Goal: Transaction & Acquisition: Book appointment/travel/reservation

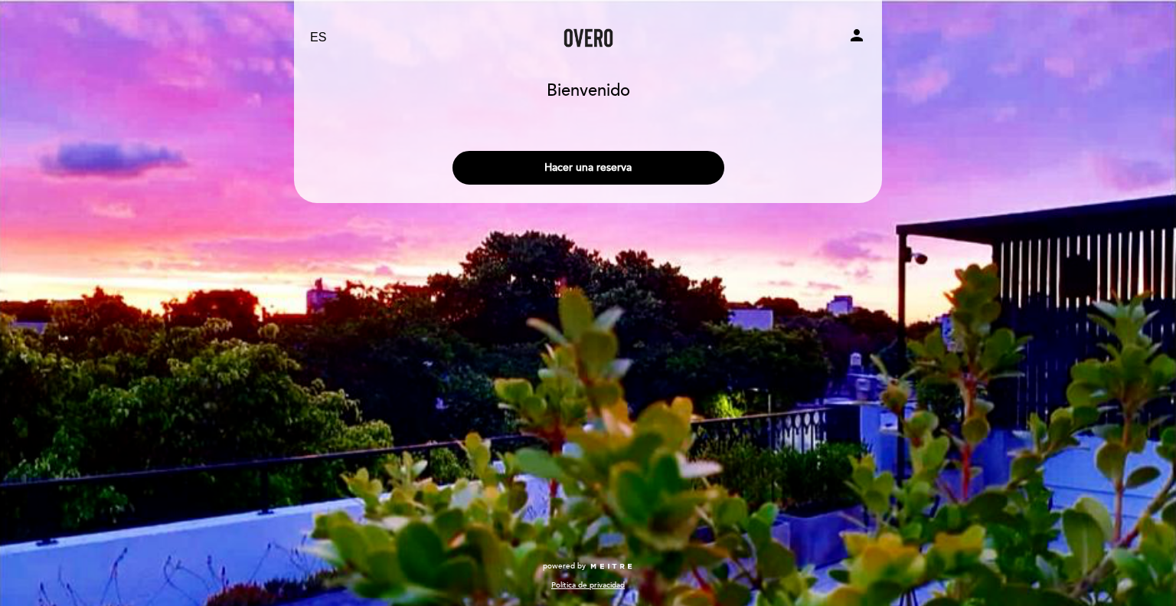
select select "es"
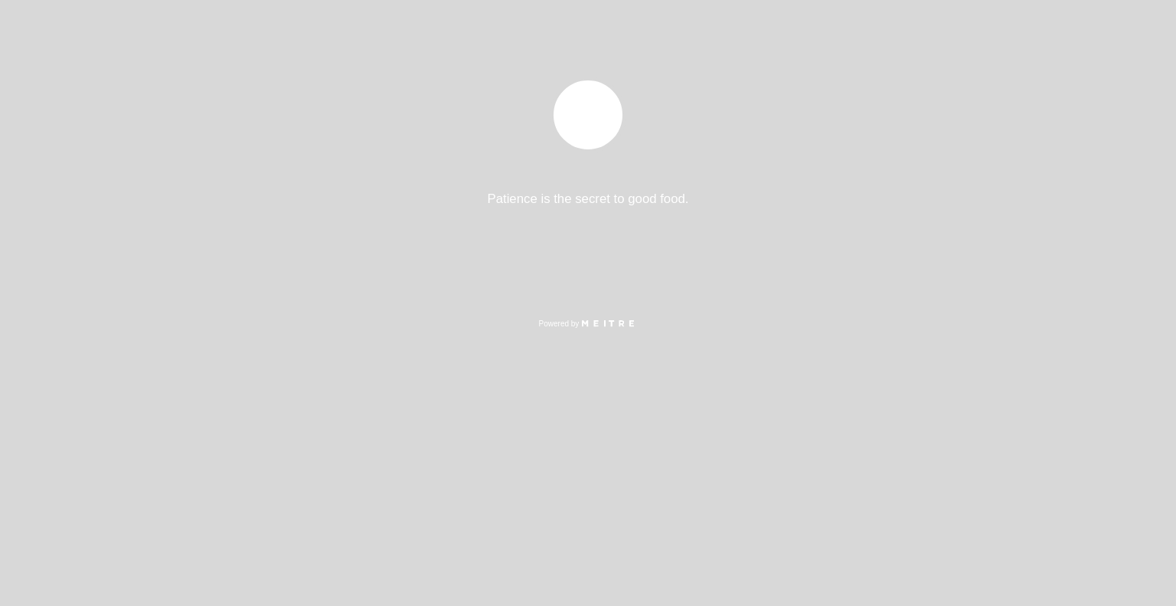
select select "es"
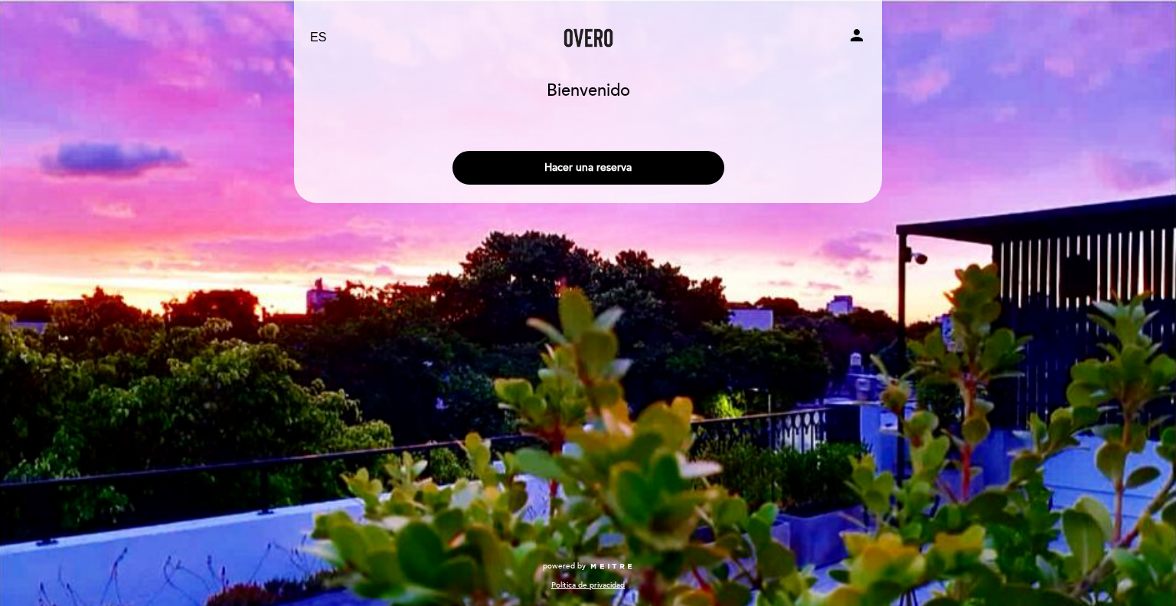
click at [585, 96] on h1 "Bienvenido" at bounding box center [588, 91] width 83 height 18
click at [596, 165] on button "Hacer una reserva" at bounding box center [589, 168] width 272 height 34
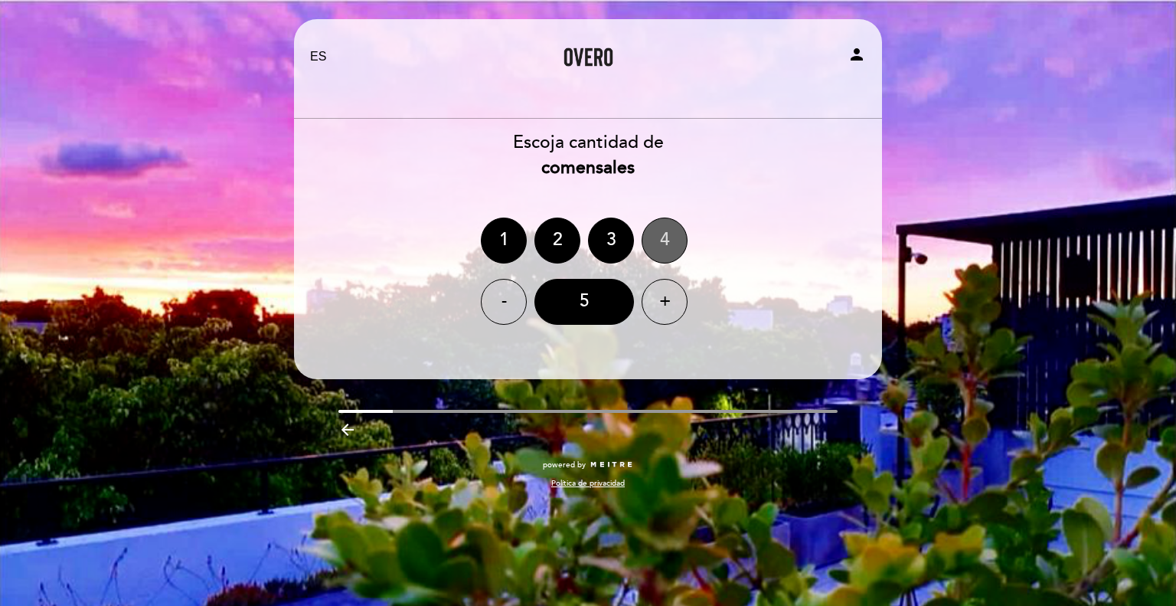
click at [656, 227] on div "4" at bounding box center [665, 240] width 46 height 46
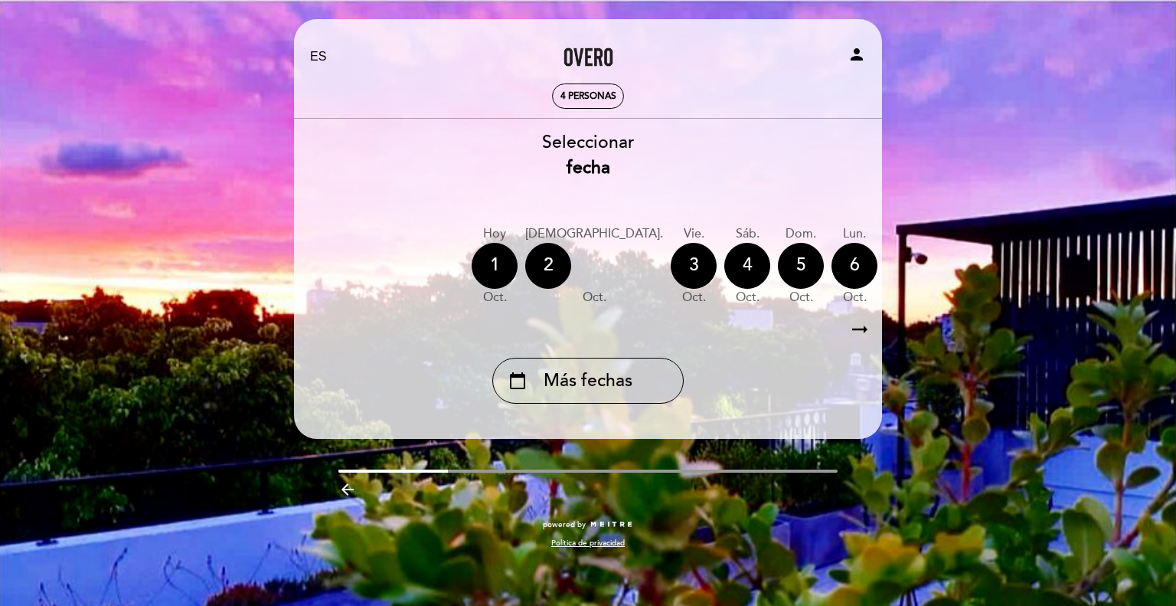
click at [858, 332] on icon "arrow_right_alt" at bounding box center [859, 329] width 23 height 33
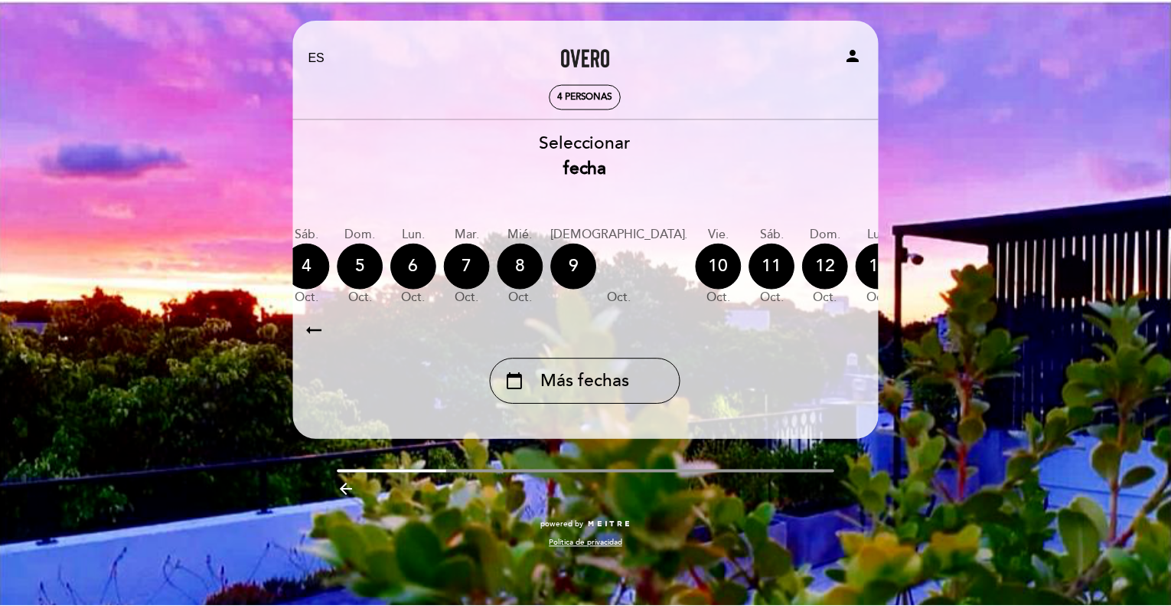
scroll to position [0, 446]
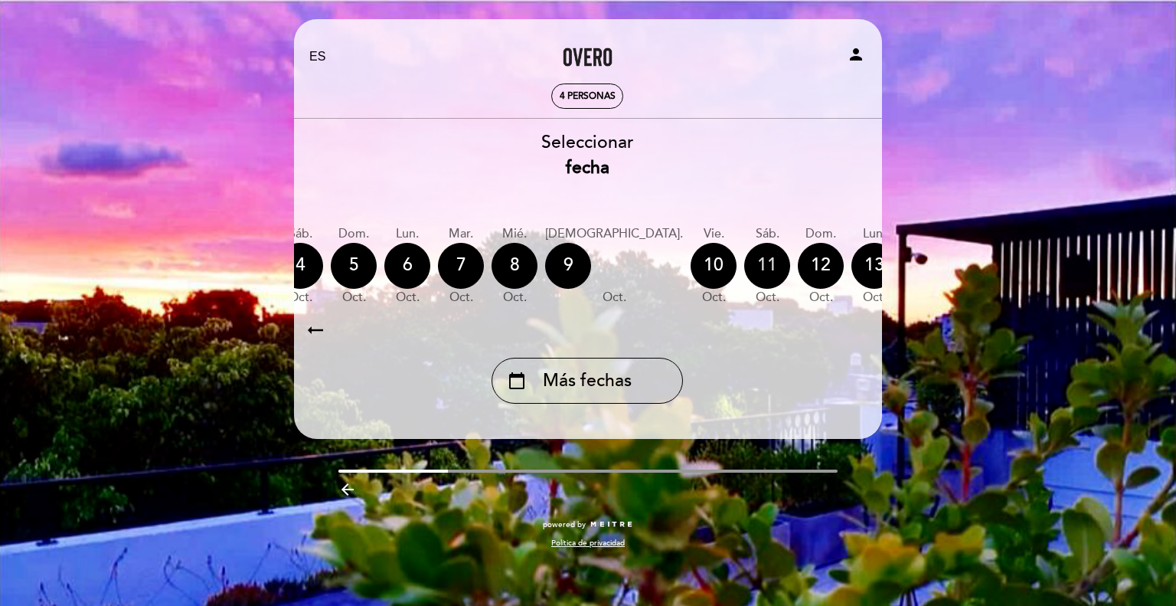
click at [744, 267] on div "11" at bounding box center [767, 266] width 46 height 46
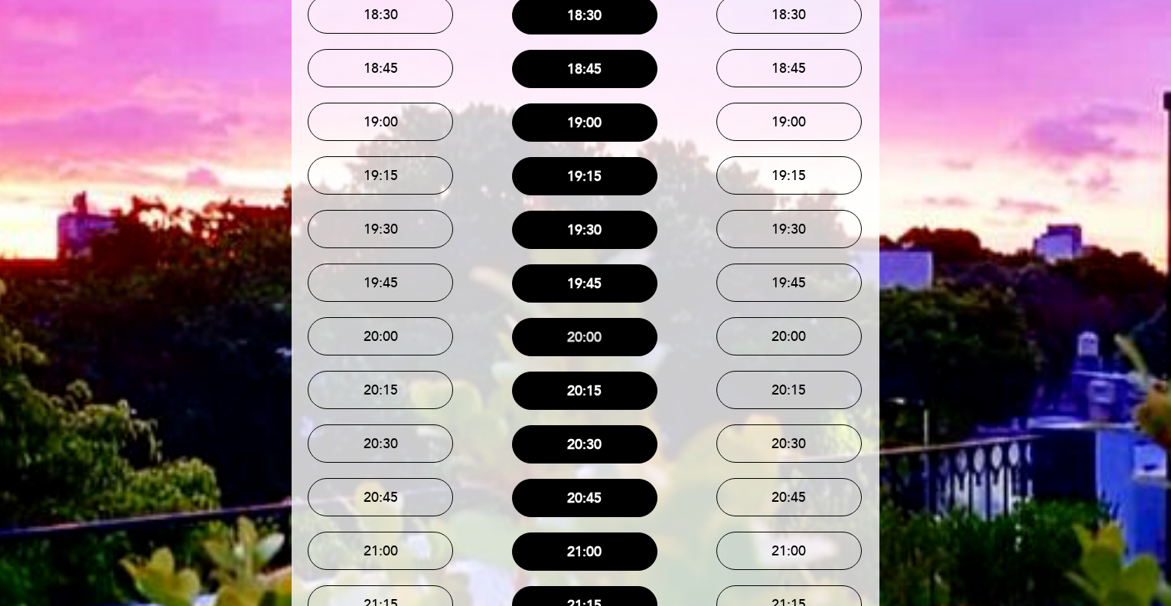
scroll to position [459, 0]
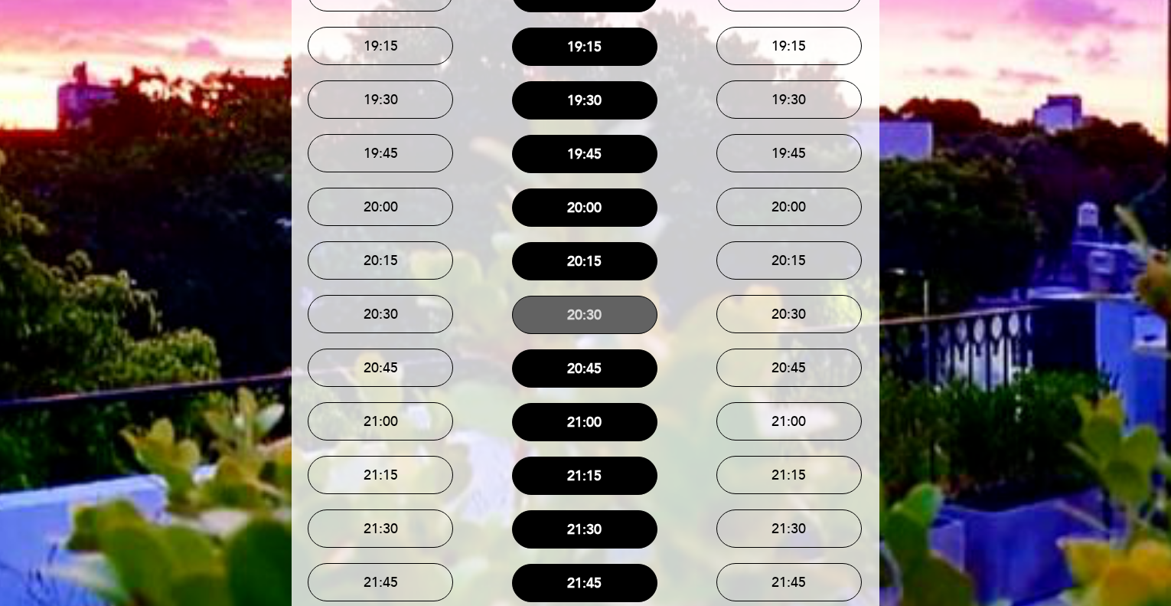
click at [600, 315] on button "20:30" at bounding box center [584, 315] width 145 height 38
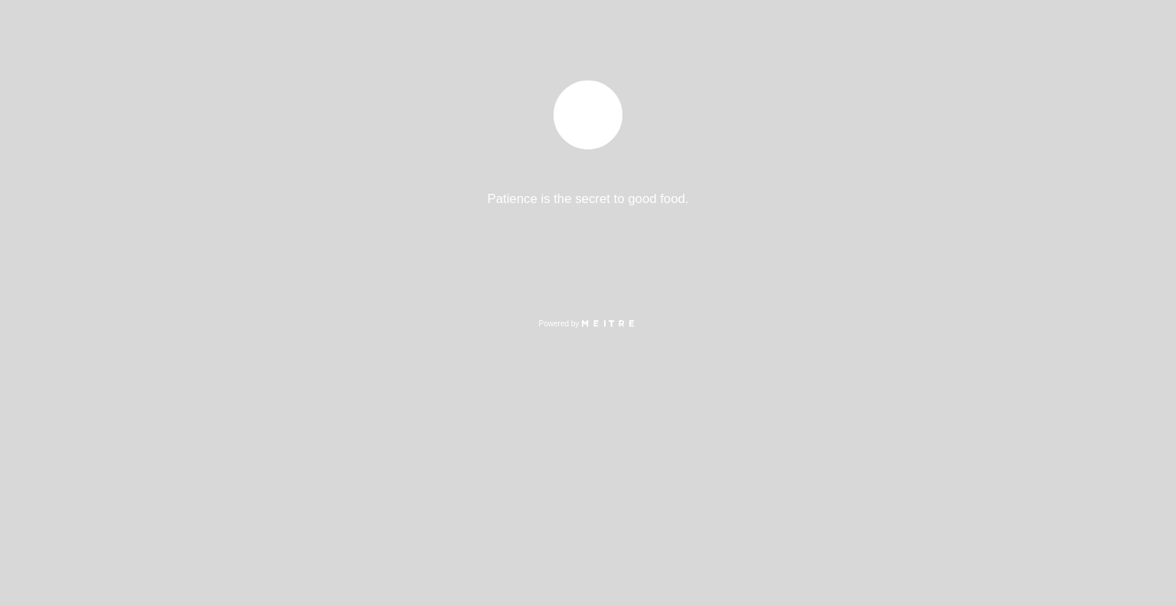
select select "es"
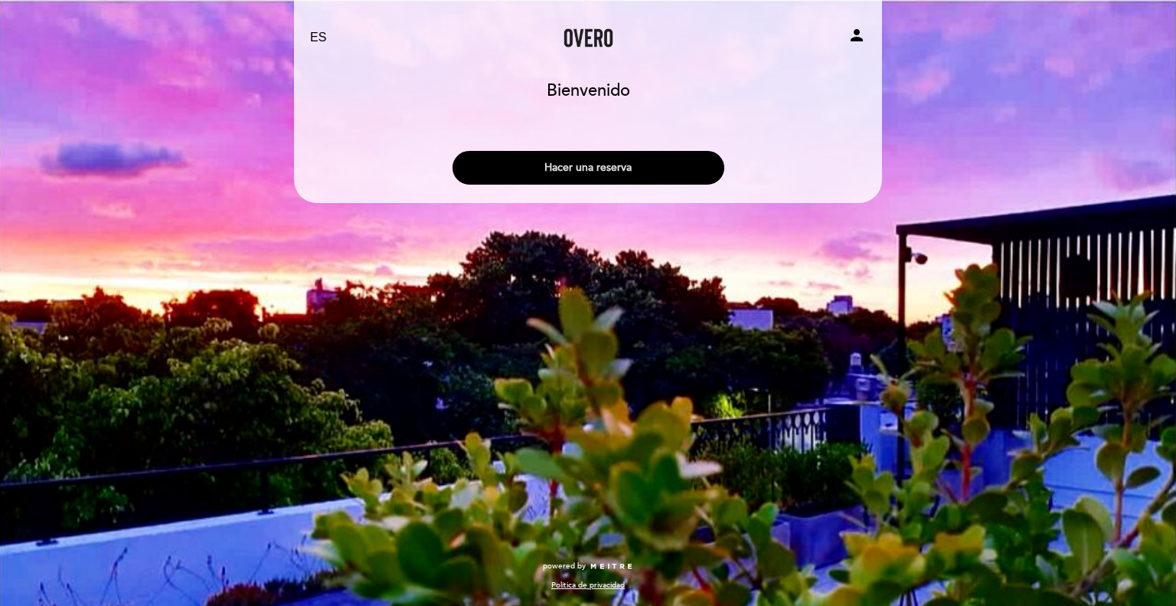
click at [609, 157] on button "Hacer una reserva" at bounding box center [589, 168] width 272 height 34
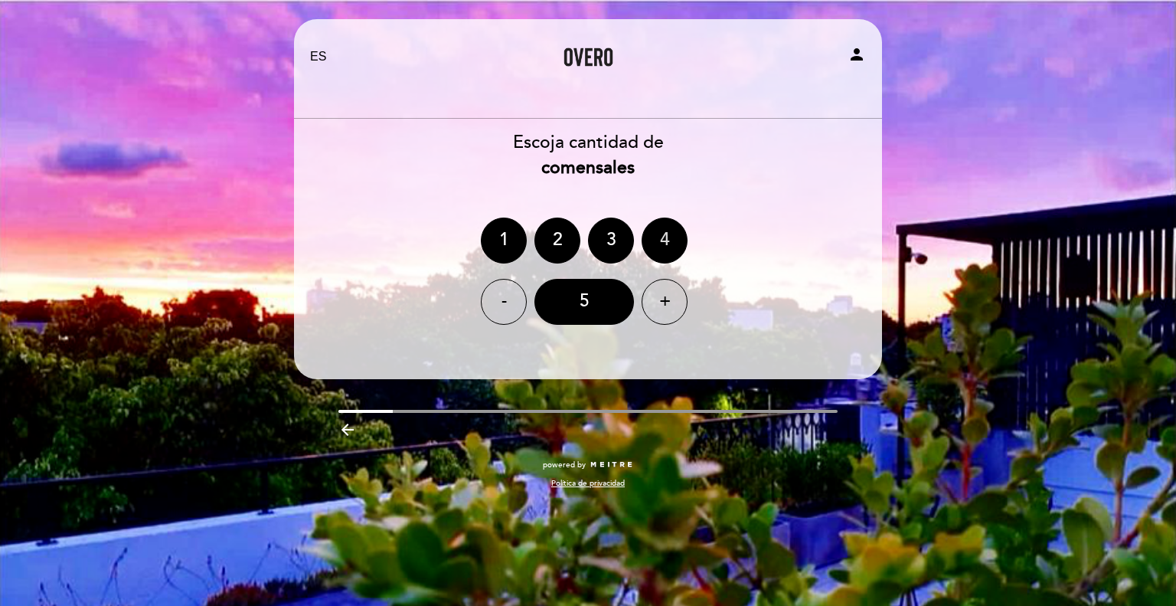
click at [657, 241] on div "4" at bounding box center [665, 240] width 46 height 46
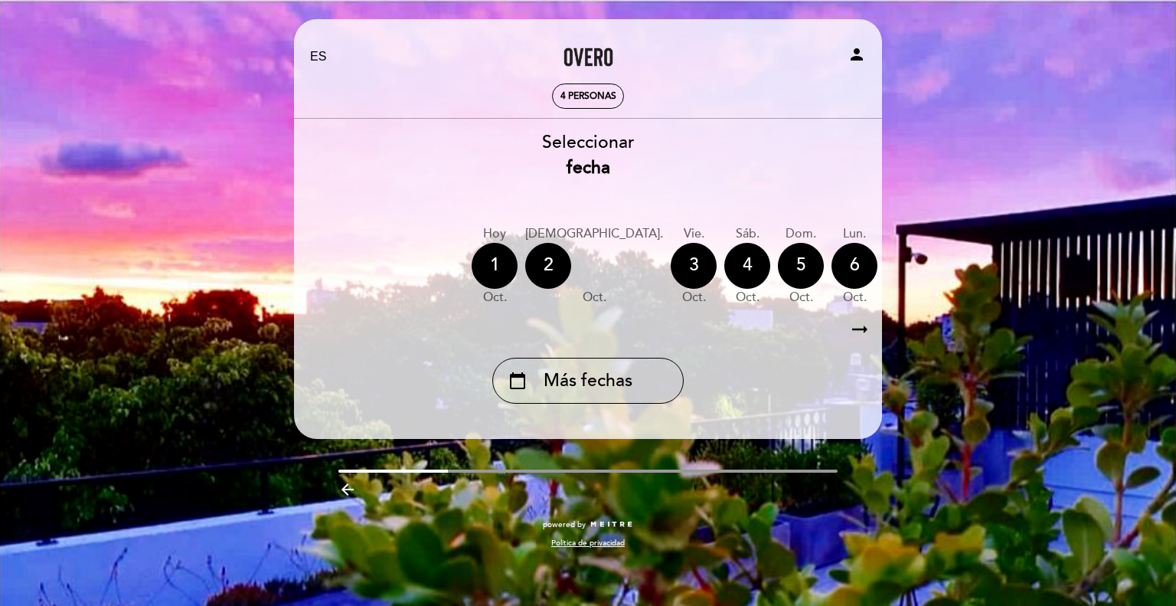
click at [864, 327] on icon "arrow_right_alt" at bounding box center [859, 329] width 23 height 33
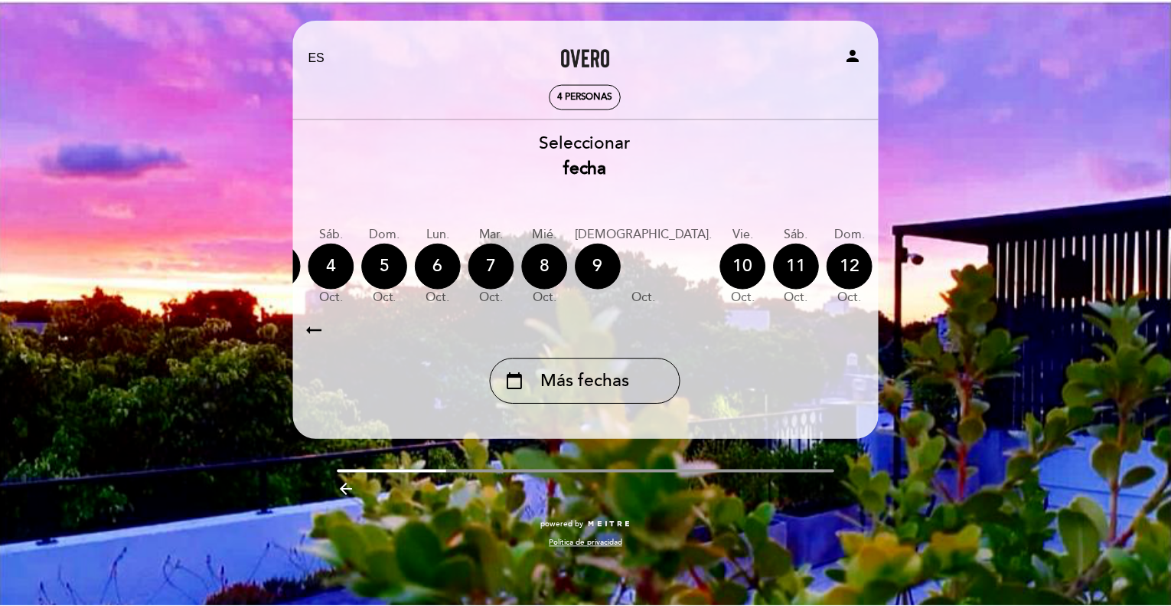
scroll to position [0, 446]
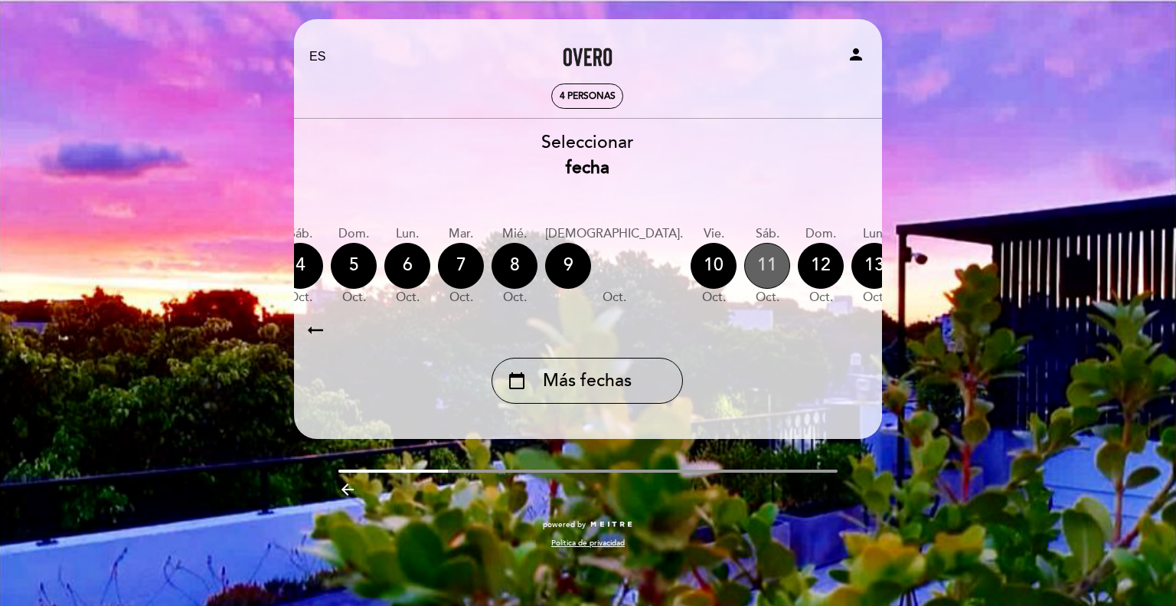
click at [744, 270] on div "11" at bounding box center [767, 266] width 46 height 46
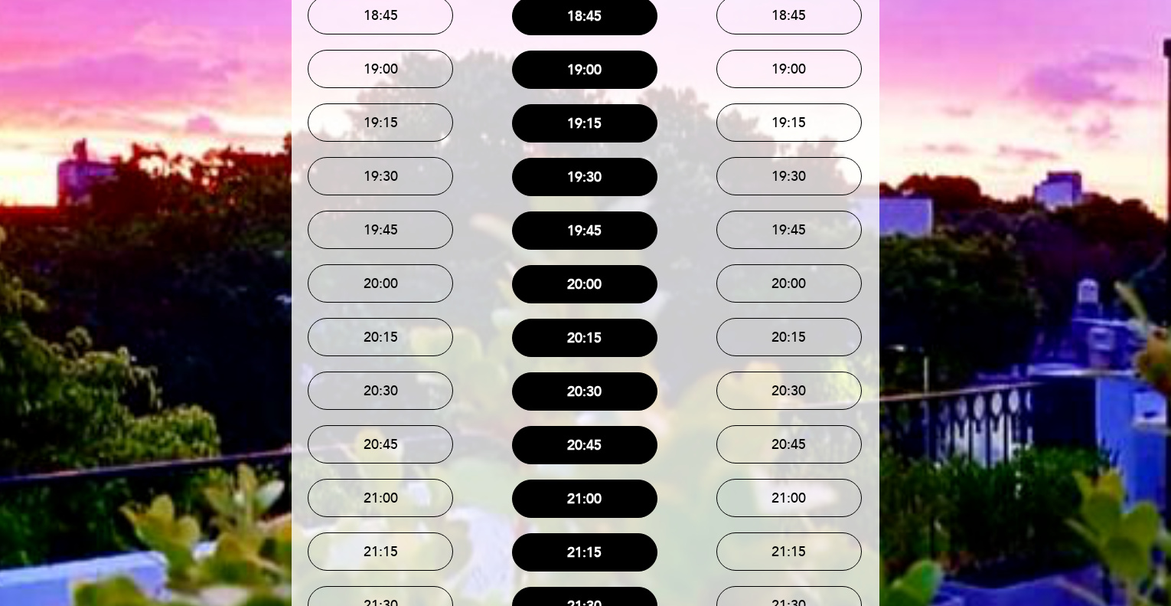
scroll to position [689, 0]
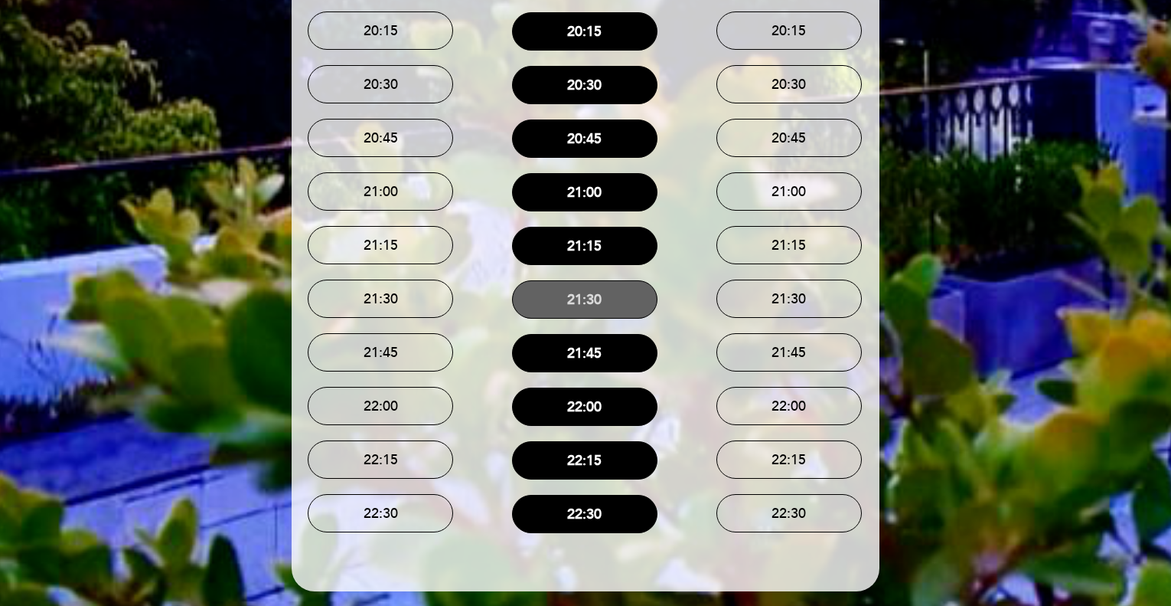
click at [613, 296] on button "21:30" at bounding box center [584, 299] width 145 height 38
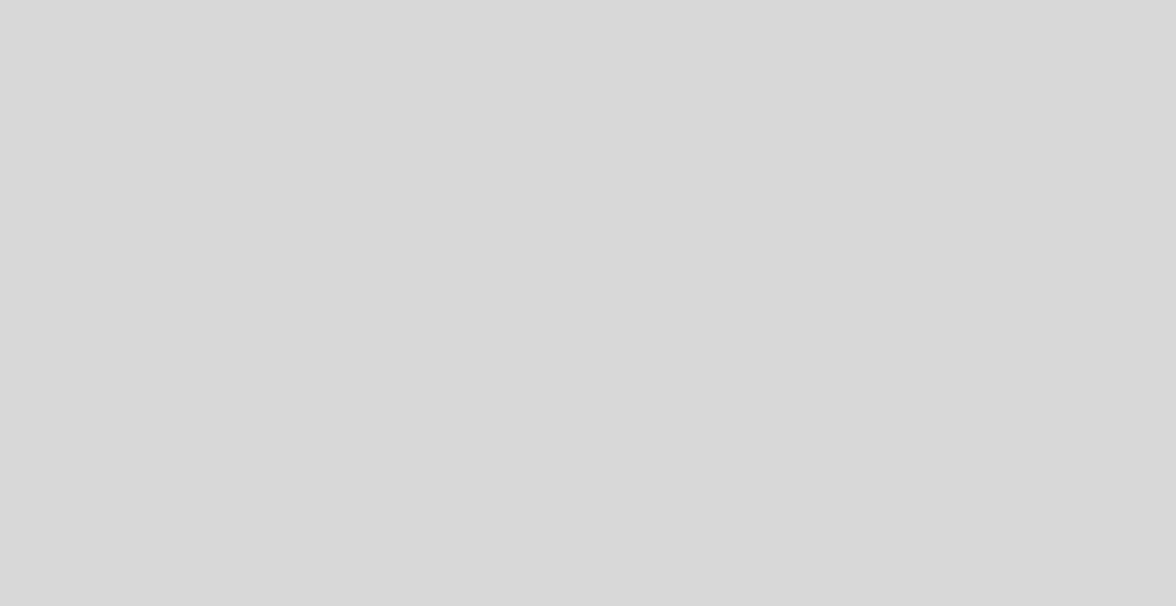
select select "es"
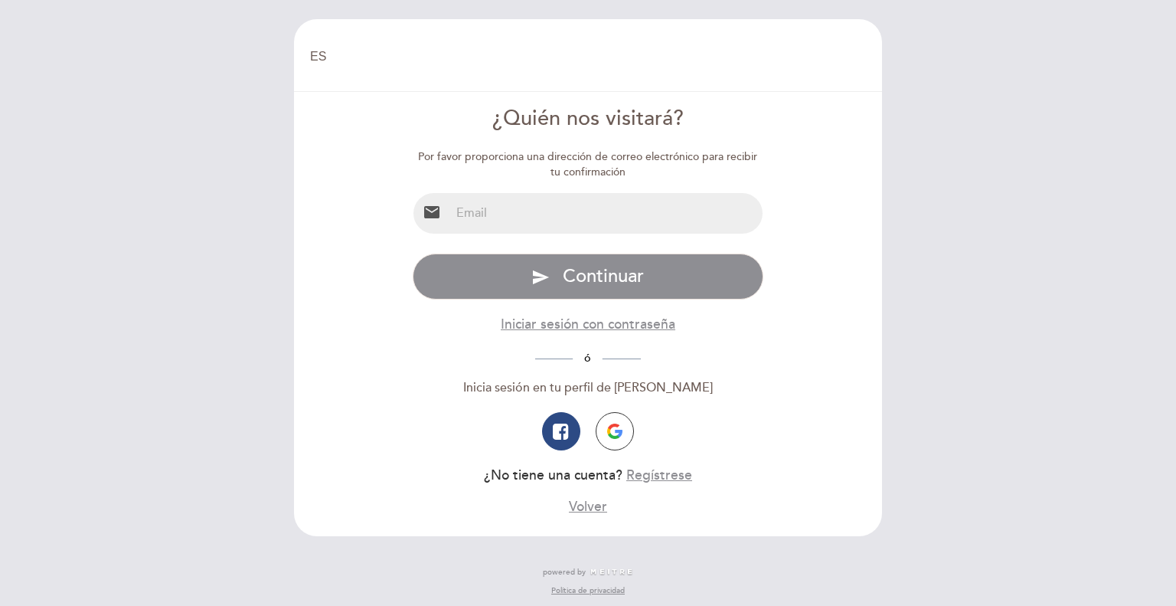
click at [671, 206] on input "email" at bounding box center [606, 213] width 313 height 41
click at [613, 438] on img "button" at bounding box center [614, 430] width 15 height 15
